Goal: Task Accomplishment & Management: Manage account settings

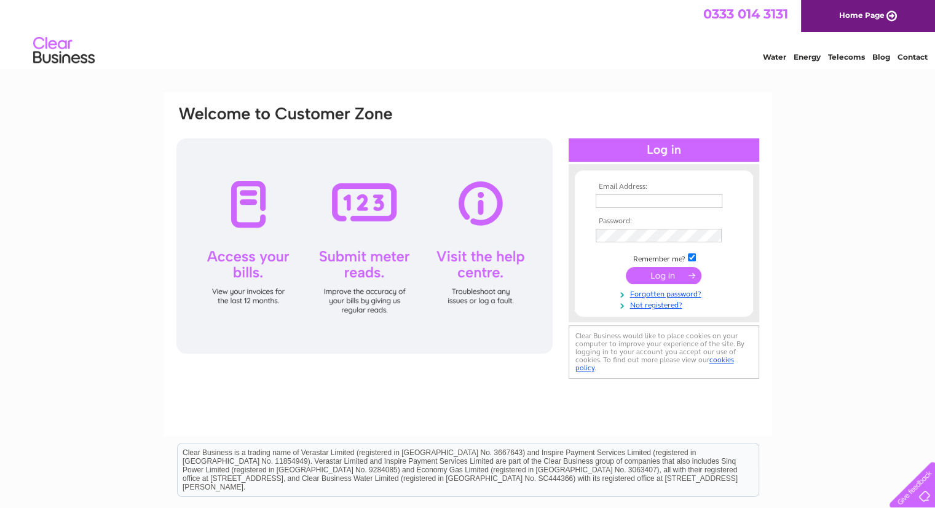
click at [643, 192] on td at bounding box center [663, 201] width 143 height 20
click at [638, 202] on input "text" at bounding box center [659, 201] width 128 height 15
type input "[EMAIL_ADDRESS][DOMAIN_NAME]"
click at [670, 271] on input "submit" at bounding box center [663, 275] width 76 height 17
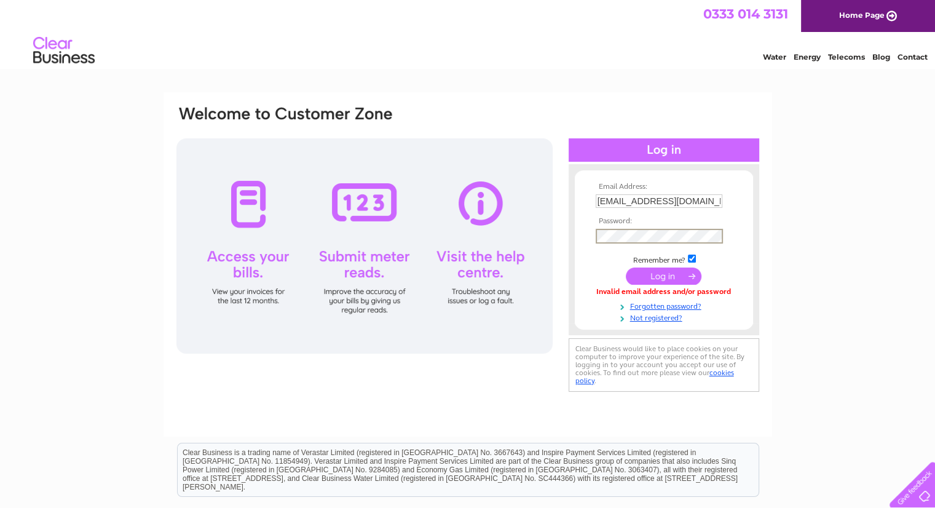
click at [667, 272] on input "submit" at bounding box center [663, 275] width 76 height 17
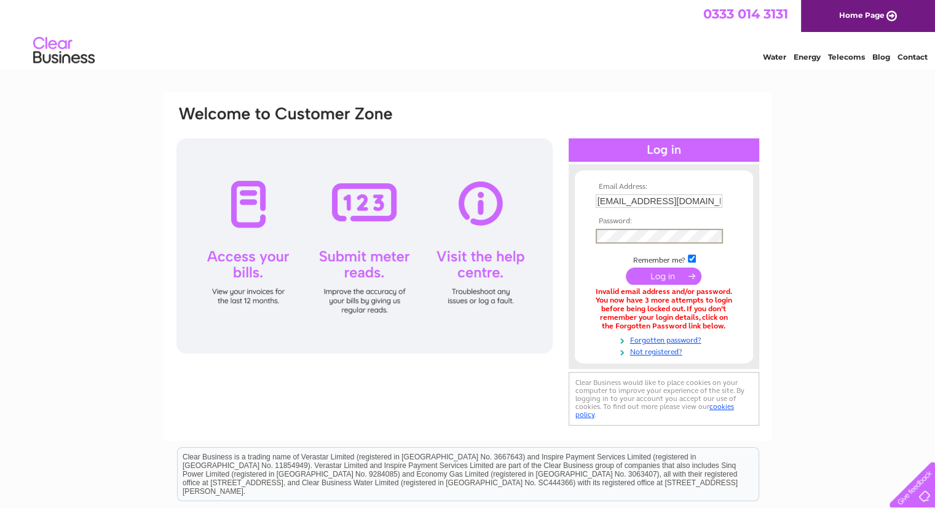
click at [70, 293] on div "Email Address: [EMAIL_ADDRESS][DOMAIN_NAME] Password:" at bounding box center [467, 371] width 935 height 559
drag, startPoint x: 70, startPoint y: 293, endPoint x: 187, endPoint y: 288, distance: 116.8
click at [74, 296] on div "Email Address: rajeev@largehospitality.com Password:" at bounding box center [467, 370] width 935 height 557
click at [812, 310] on div "Email Address: rajeev@largehospitality.com Password:" at bounding box center [467, 370] width 935 height 557
drag, startPoint x: 809, startPoint y: 313, endPoint x: 807, endPoint y: 302, distance: 11.2
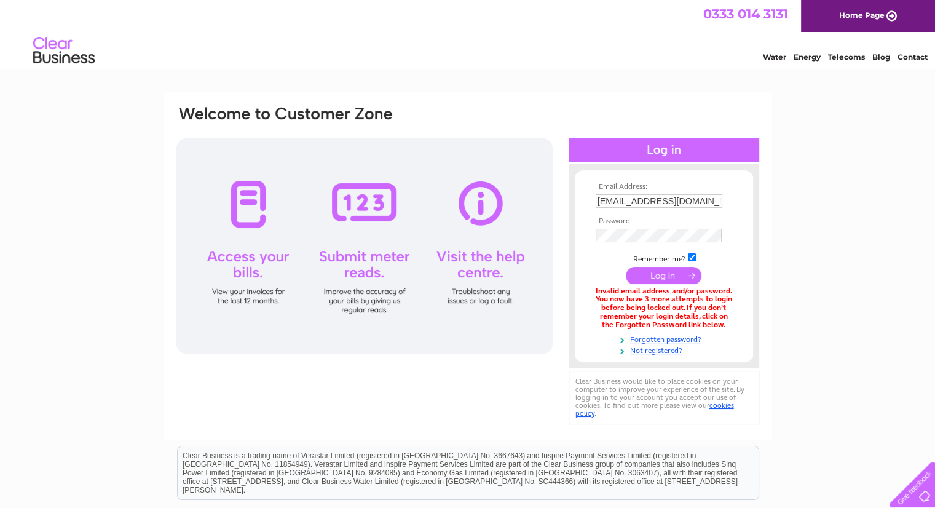
click at [809, 312] on div "Email Address: rajeev@largehospitality.com Password:" at bounding box center [467, 370] width 935 height 557
drag, startPoint x: 899, startPoint y: 322, endPoint x: 871, endPoint y: 310, distance: 30.0
click at [871, 310] on div "Email Address: rajeev@largehospitality.com Password:" at bounding box center [467, 370] width 935 height 557
click at [151, 290] on div "Email Address: rajeev@largehospitality.com Password:" at bounding box center [467, 370] width 935 height 557
